Goal: Task Accomplishment & Management: Complete application form

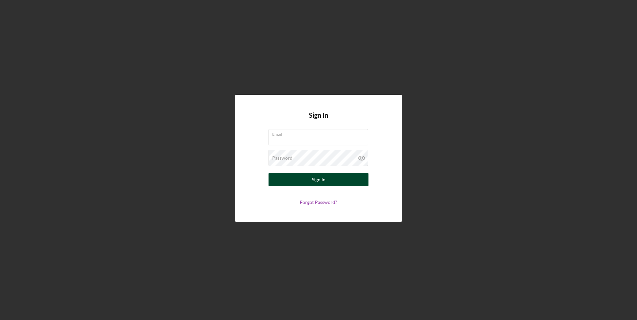
type input "[EMAIL_ADDRESS][DOMAIN_NAME]"
click at [302, 178] on button "Sign In" at bounding box center [318, 179] width 100 height 13
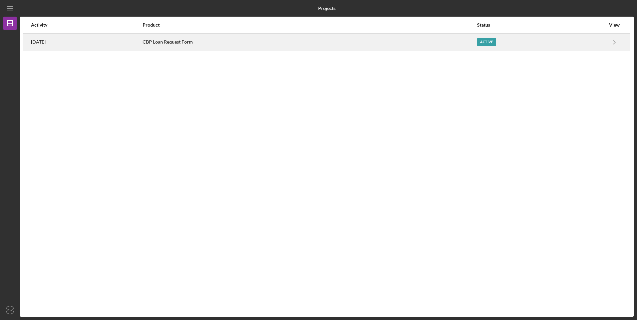
click at [415, 35] on div "CBP Loan Request Form" at bounding box center [310, 42] width 334 height 17
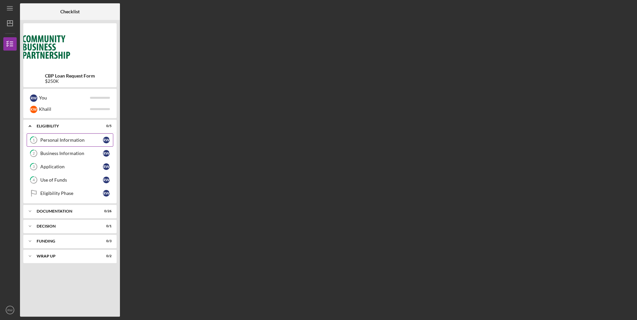
click at [64, 144] on link "1 Personal Information R W" at bounding box center [70, 140] width 87 height 13
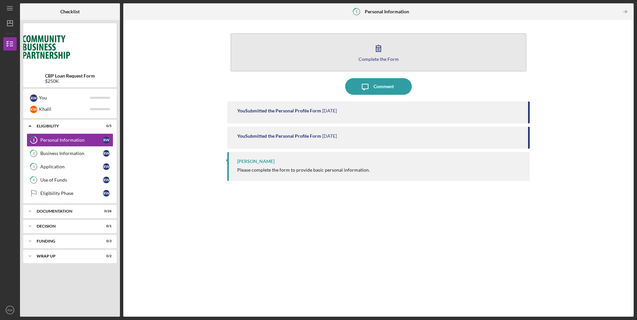
click at [350, 53] on button "Complete the Form Form" at bounding box center [377, 52] width 295 height 38
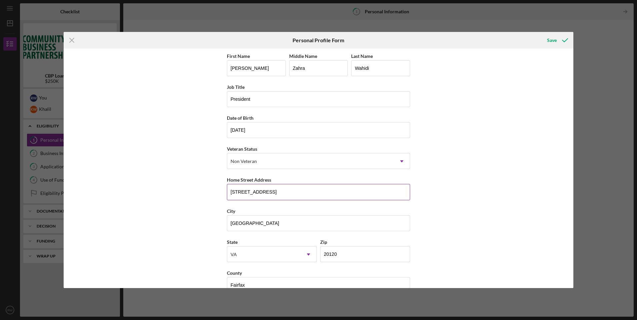
scroll to position [15, 0]
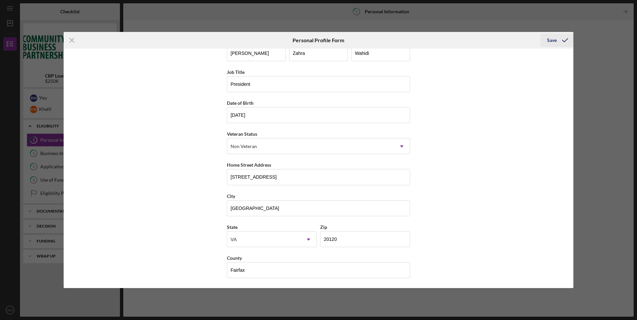
click at [558, 42] on icon "submit" at bounding box center [564, 40] width 17 height 17
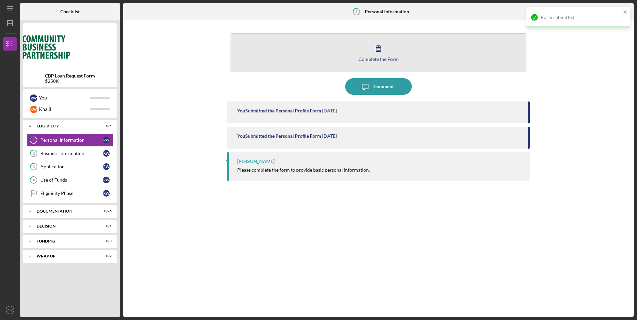
click at [341, 63] on button "Complete the Form Form" at bounding box center [377, 52] width 295 height 38
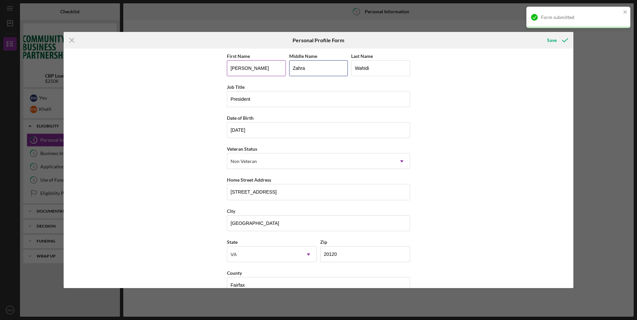
drag, startPoint x: 316, startPoint y: 72, endPoint x: 267, endPoint y: 72, distance: 49.3
click at [267, 72] on div "First Name [PERSON_NAME] Middle Name [PERSON_NAME] Last Name [PERSON_NAME]" at bounding box center [318, 67] width 183 height 31
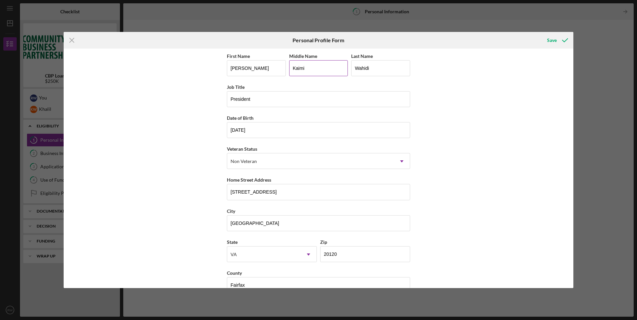
click at [296, 68] on input "Kaimi" at bounding box center [318, 68] width 59 height 16
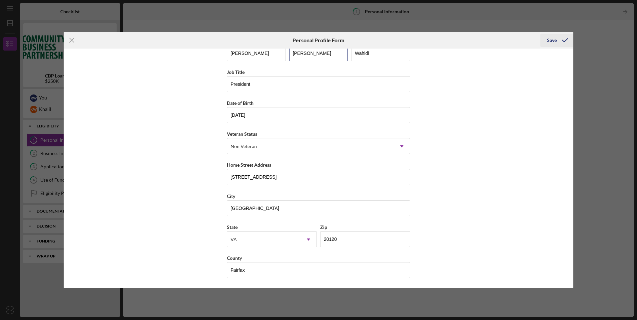
type input "[PERSON_NAME]"
click at [549, 40] on div "Save" at bounding box center [552, 40] width 10 height 13
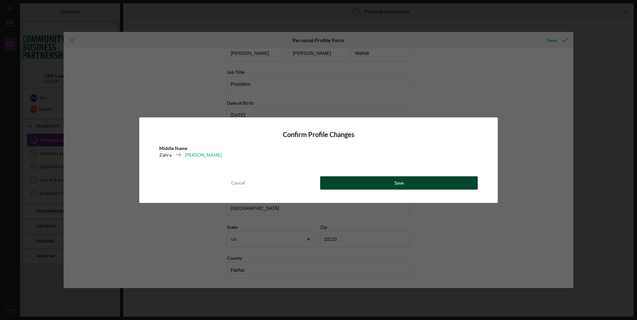
click at [389, 180] on button "Save" at bounding box center [398, 182] width 157 height 13
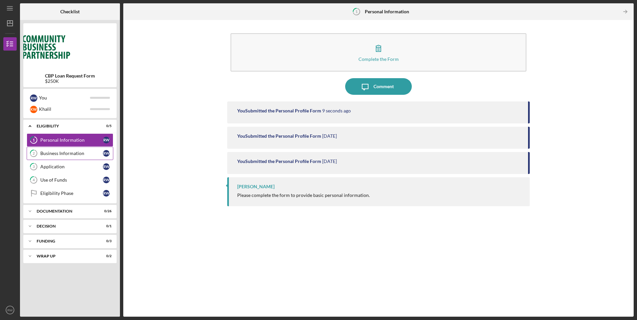
click at [77, 156] on div "Business Information" at bounding box center [71, 153] width 63 height 5
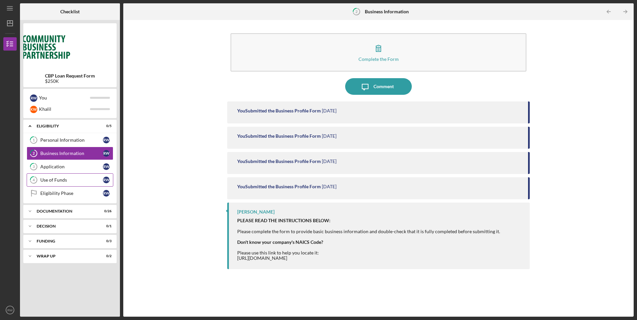
click at [74, 183] on link "4 Use of Funds R W" at bounding box center [70, 179] width 87 height 13
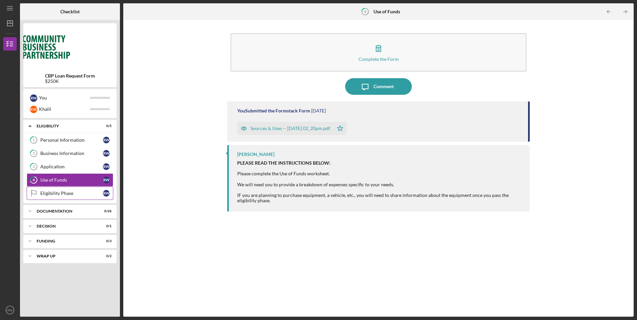
click at [74, 194] on div "Eligibility Phase" at bounding box center [71, 193] width 63 height 5
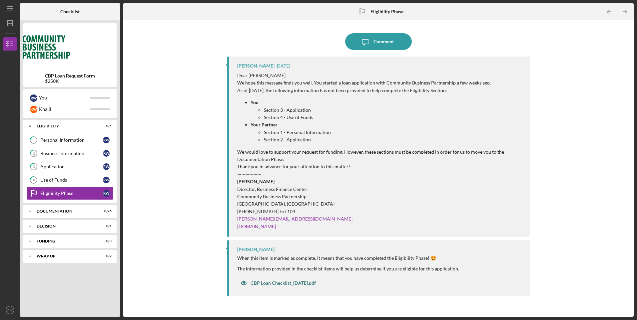
click at [287, 285] on div "CBP Loan Checklist_[DATE].pdf" at bounding box center [282, 283] width 65 height 5
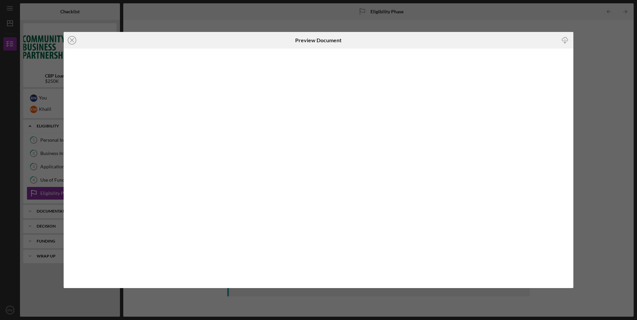
click at [563, 41] on icon "button" at bounding box center [565, 39] width 6 height 4
click at [71, 40] on icon "Icon/Close" at bounding box center [72, 40] width 17 height 17
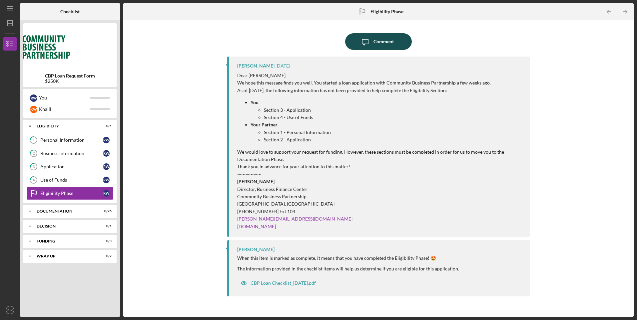
click at [381, 36] on div "Comment" at bounding box center [383, 41] width 20 height 17
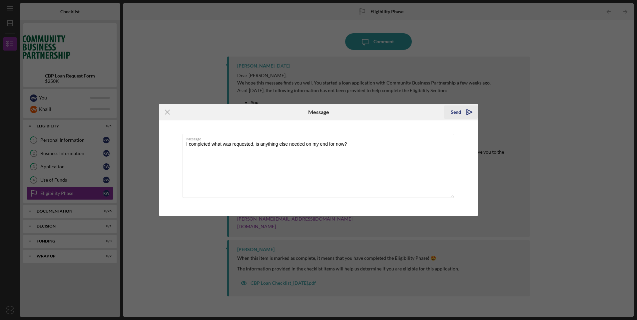
type textarea "I completed what was requested, is anything else needed on my end for now?"
click at [455, 110] on div "Send" at bounding box center [455, 112] width 10 height 13
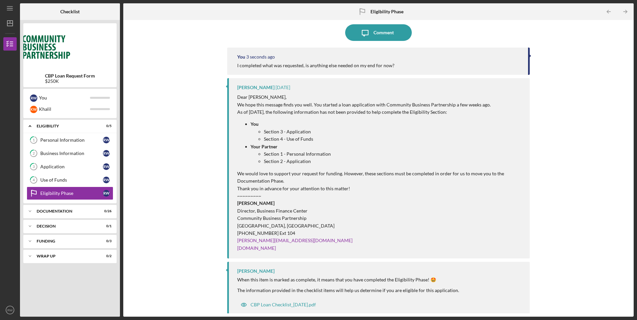
scroll to position [14, 0]
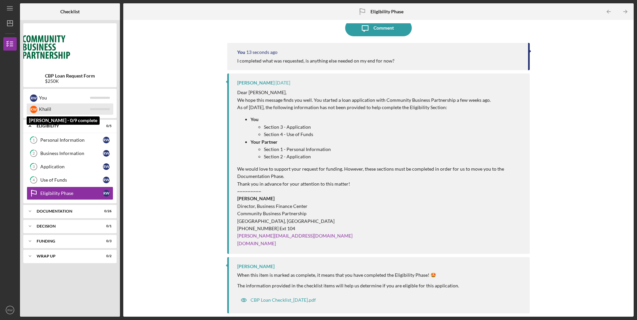
click at [42, 107] on div "Khalil" at bounding box center [64, 109] width 51 height 11
click at [31, 109] on div "K W" at bounding box center [33, 109] width 7 height 7
click at [61, 109] on div "Khalil" at bounding box center [64, 109] width 51 height 11
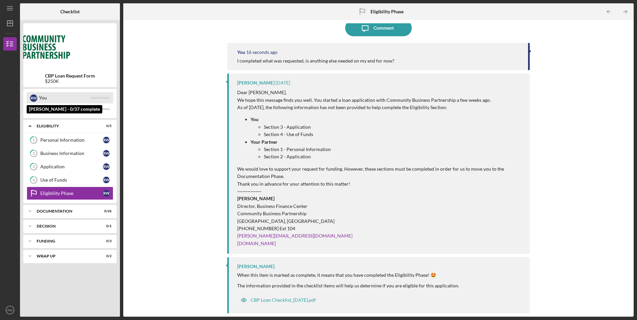
click at [54, 100] on div "You" at bounding box center [64, 97] width 51 height 11
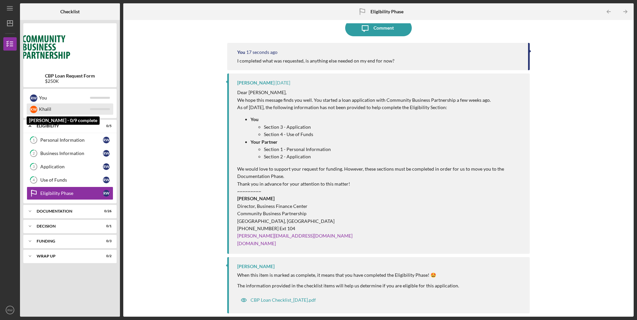
click at [55, 109] on div "Khalil" at bounding box center [64, 109] width 51 height 11
click at [59, 106] on div "Khalil" at bounding box center [64, 109] width 51 height 11
click at [29, 127] on icon "Icon/Expander" at bounding box center [29, 126] width 13 height 13
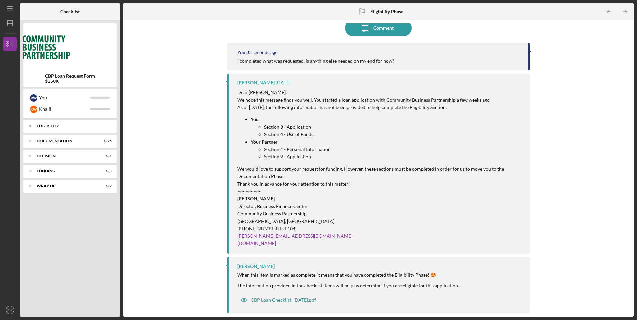
click at [29, 127] on icon "Icon/Expander" at bounding box center [29, 126] width 13 height 13
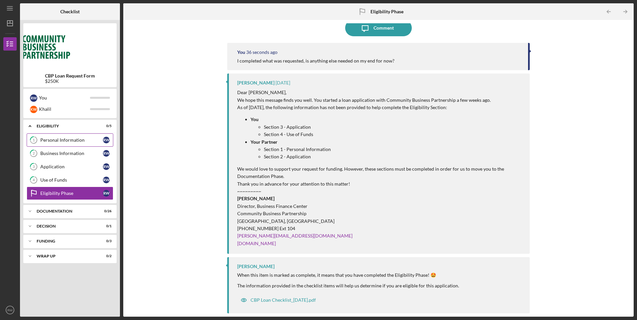
click at [57, 139] on div "Personal Information" at bounding box center [71, 140] width 63 height 5
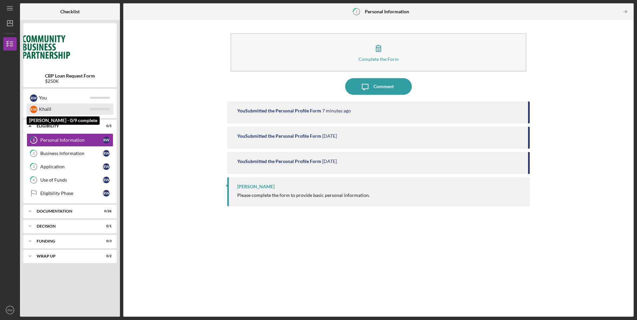
click at [45, 110] on div "Khalil" at bounding box center [64, 109] width 51 height 11
click at [63, 111] on div "Khalil" at bounding box center [64, 109] width 51 height 11
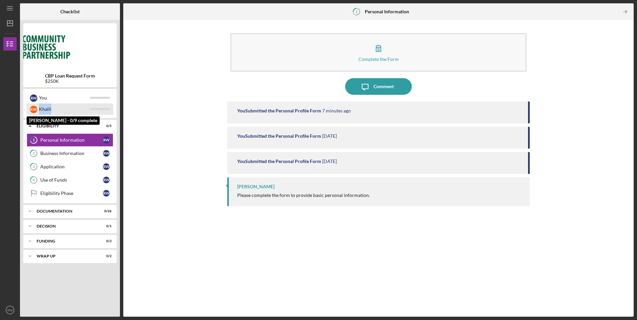
click at [63, 111] on div "Khalil" at bounding box center [64, 109] width 51 height 11
click at [621, 13] on icon "Icon/Table Pagination Arrow" at bounding box center [625, 11] width 15 height 15
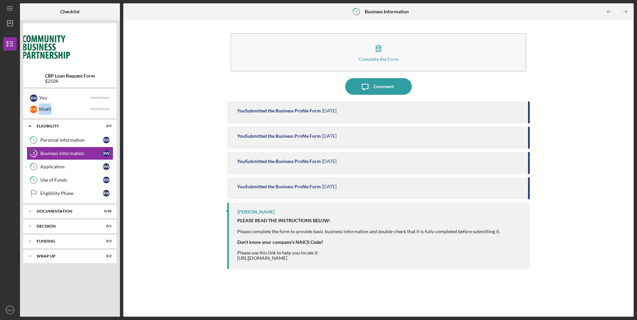
click at [621, 13] on icon "Icon/Table Pagination Arrow" at bounding box center [625, 11] width 15 height 15
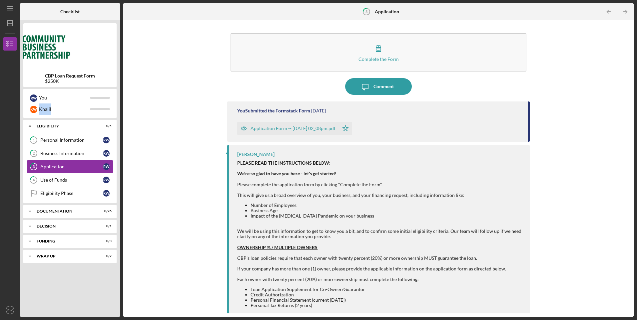
click at [621, 13] on icon "Icon/Table Pagination Arrow" at bounding box center [625, 11] width 15 height 15
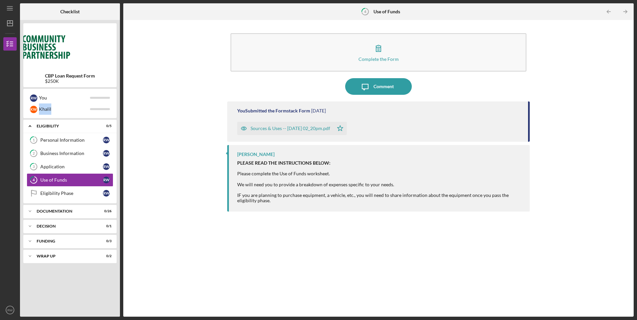
click at [621, 13] on icon "Icon/Table Pagination Arrow" at bounding box center [625, 11] width 15 height 15
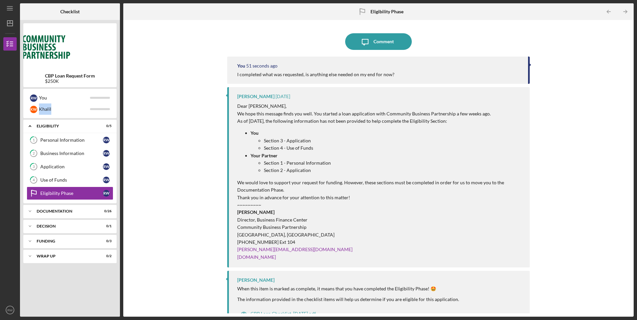
click at [621, 13] on icon "Icon/Table Pagination Arrow" at bounding box center [625, 11] width 15 height 15
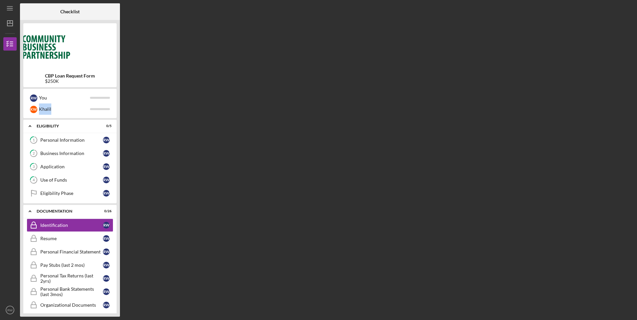
scroll to position [9, 0]
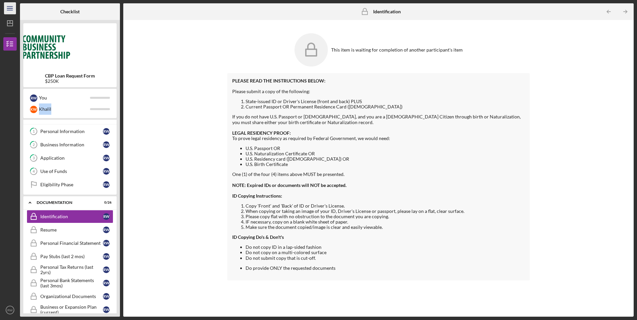
click at [12, 10] on line "button" at bounding box center [9, 10] width 5 height 0
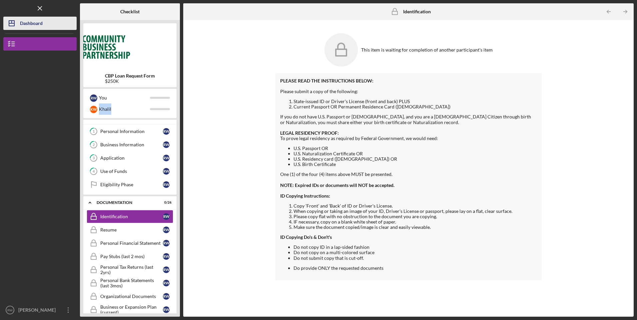
click at [15, 18] on icon "Icon/Dashboard" at bounding box center [11, 23] width 17 height 17
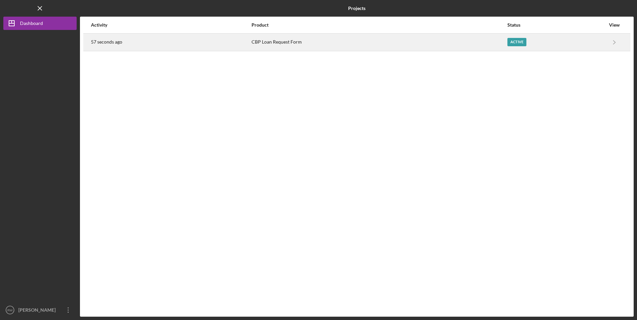
click at [482, 37] on div "CBP Loan Request Form" at bounding box center [378, 42] width 255 height 17
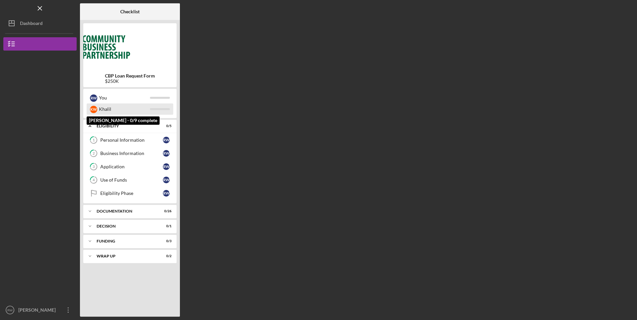
click at [134, 114] on div "Khalil" at bounding box center [124, 109] width 51 height 11
click at [124, 165] on div "Application" at bounding box center [131, 166] width 63 height 5
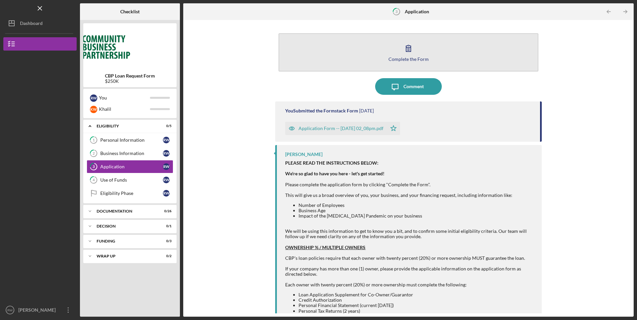
click at [402, 53] on icon "button" at bounding box center [408, 48] width 17 height 17
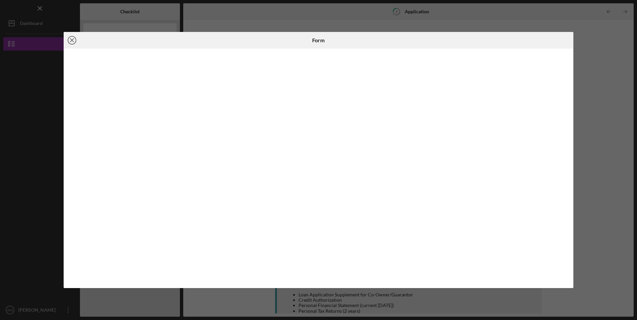
click at [71, 38] on icon "Icon/Close" at bounding box center [72, 40] width 17 height 17
